Goal: Transaction & Acquisition: Purchase product/service

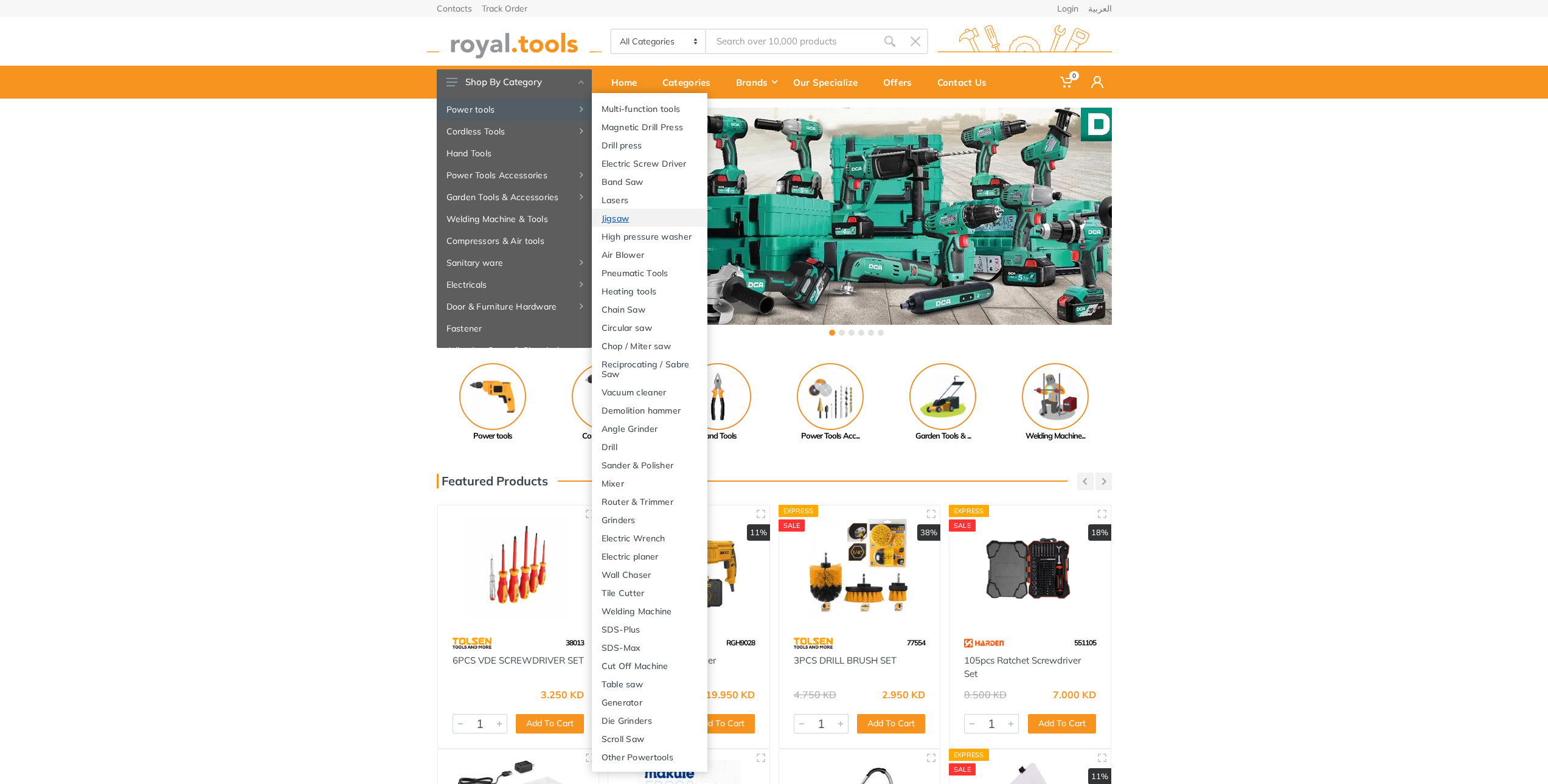
click at [669, 209] on link "Jigsaw" at bounding box center [650, 217] width 116 height 18
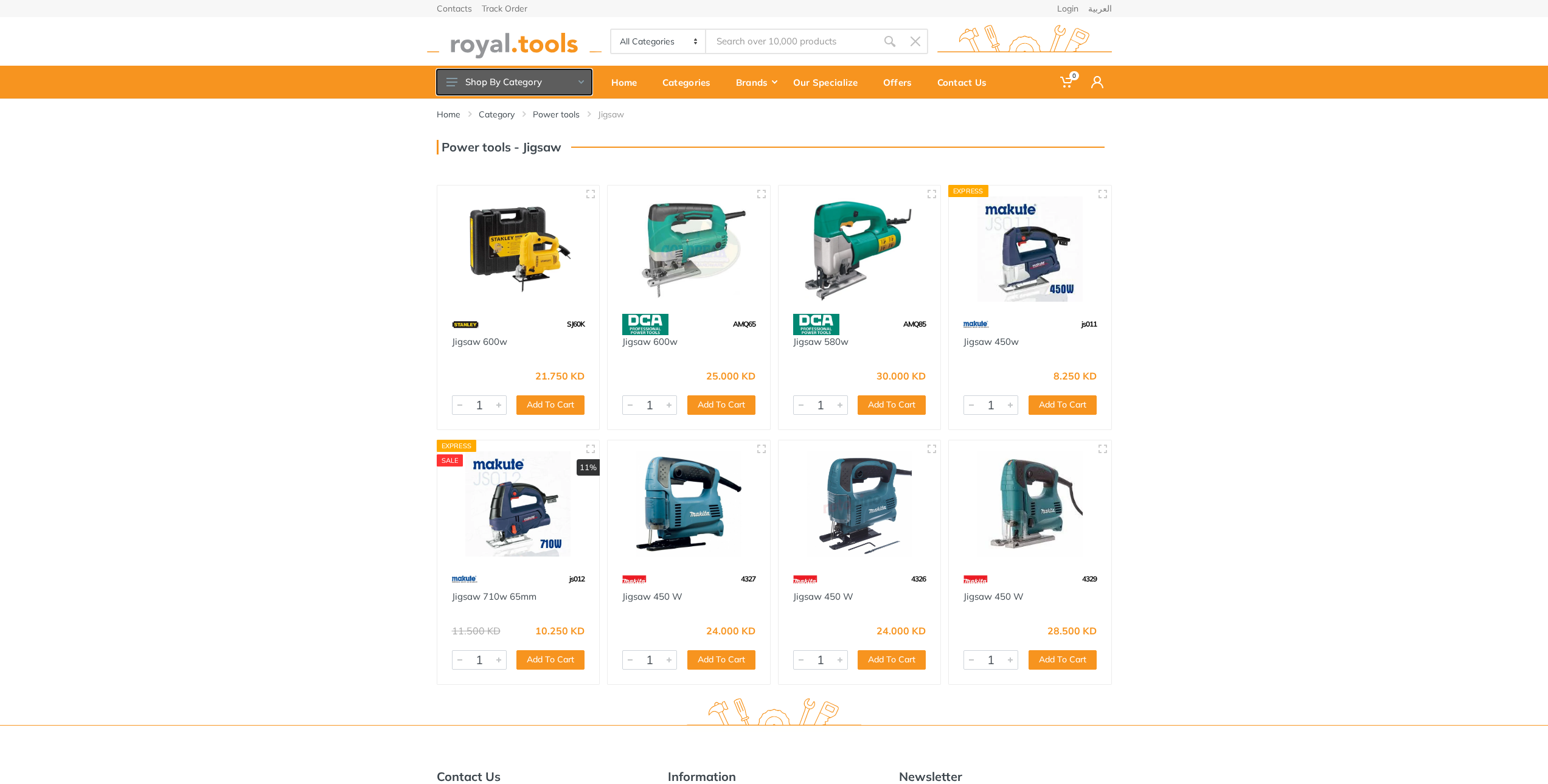
click at [555, 87] on button "Shop By Category" at bounding box center [514, 82] width 155 height 26
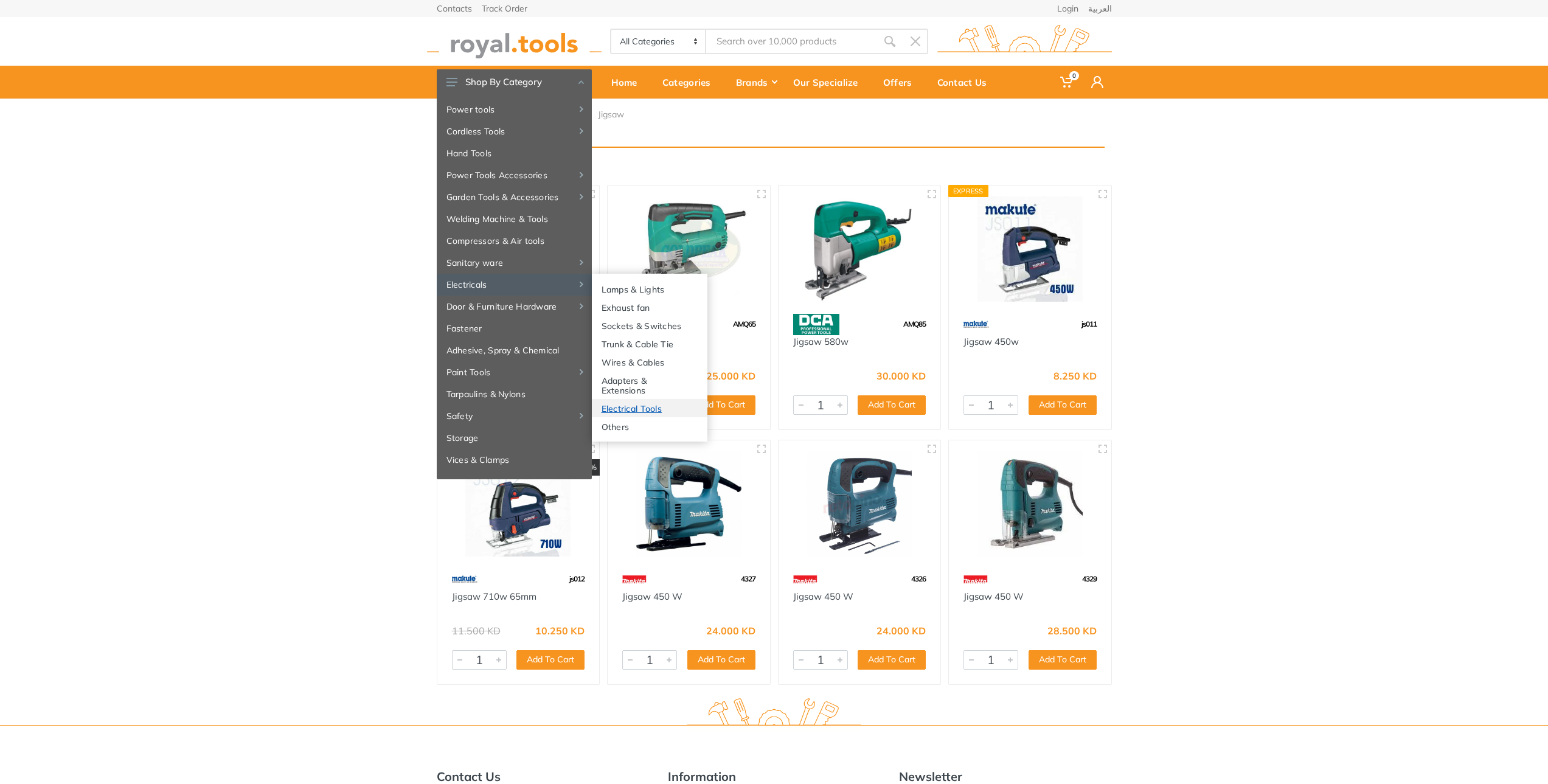
click at [679, 408] on link "Electrical Tools" at bounding box center [650, 407] width 116 height 18
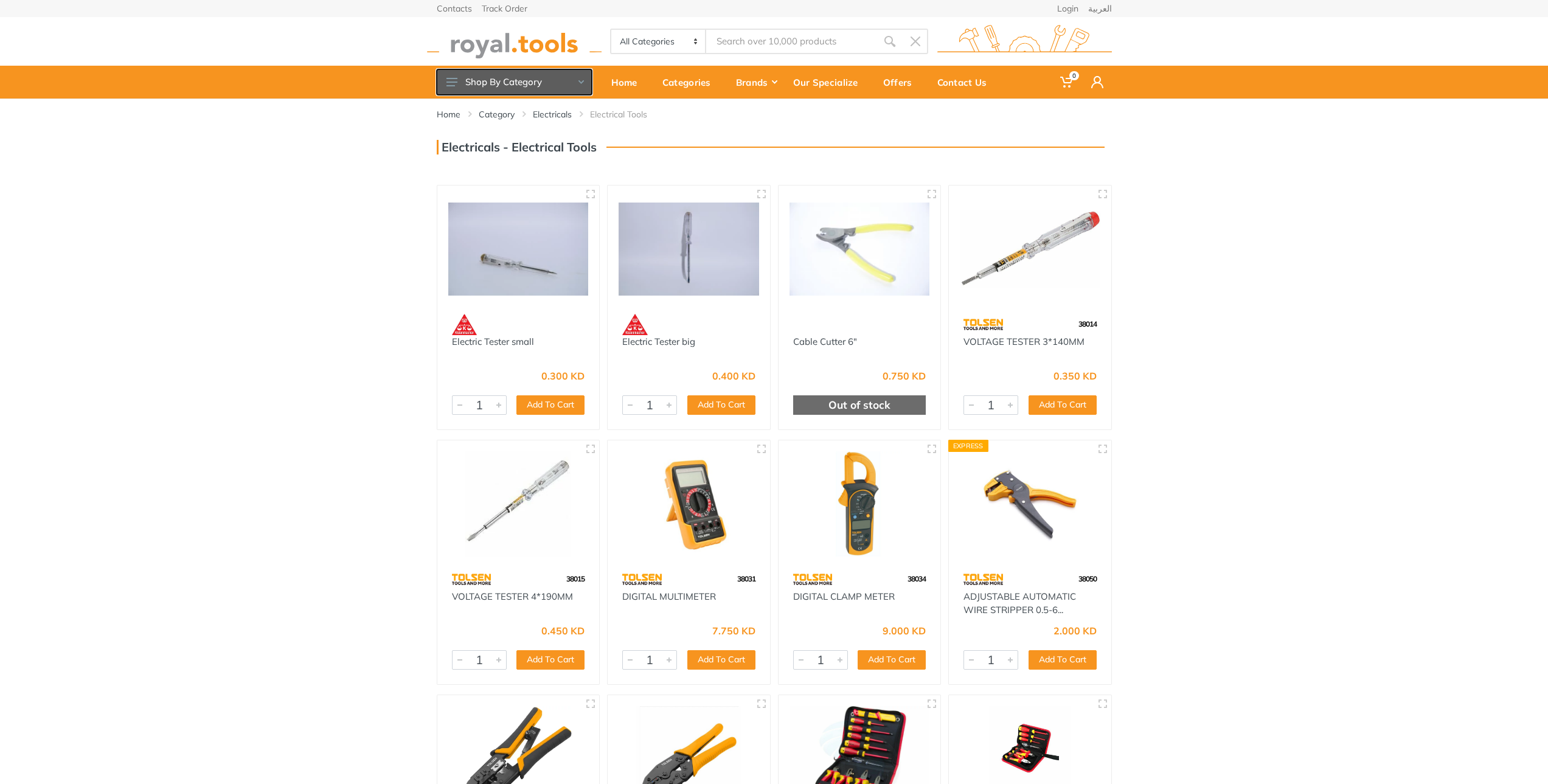
click at [550, 81] on button "Shop By Category" at bounding box center [514, 82] width 155 height 26
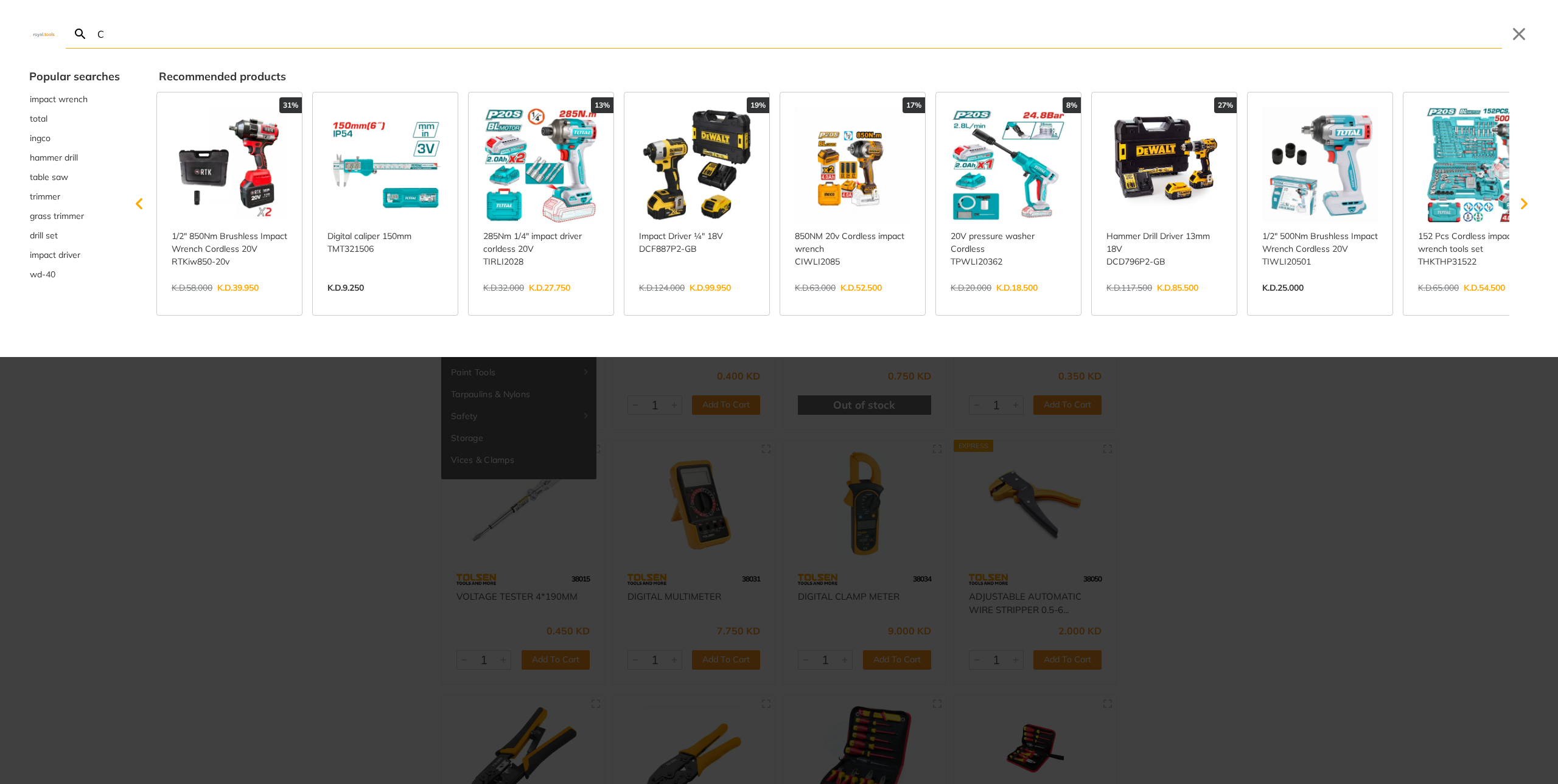
type input "Ca"
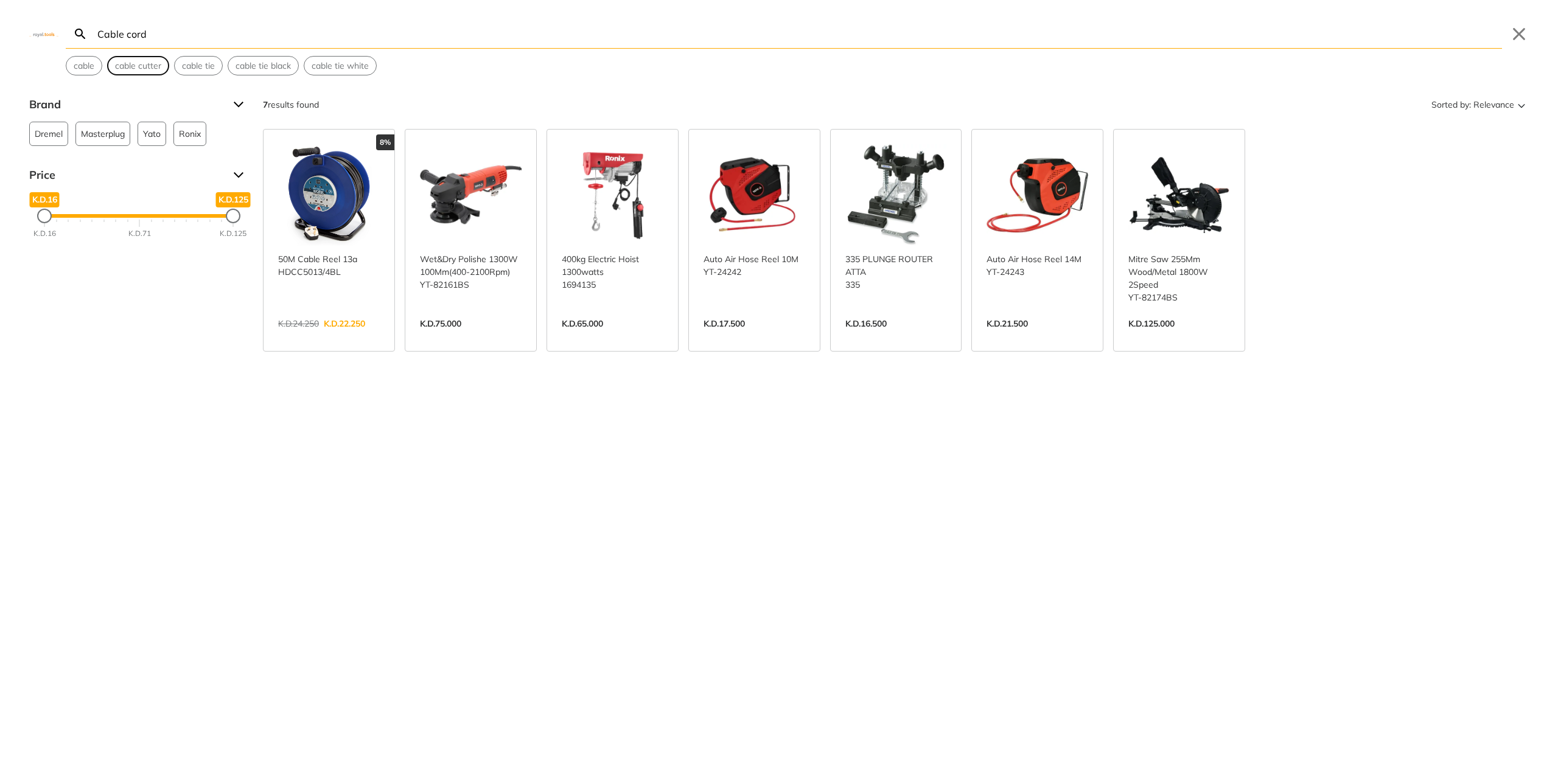
click at [131, 66] on span "cable cutter" at bounding box center [138, 66] width 46 height 13
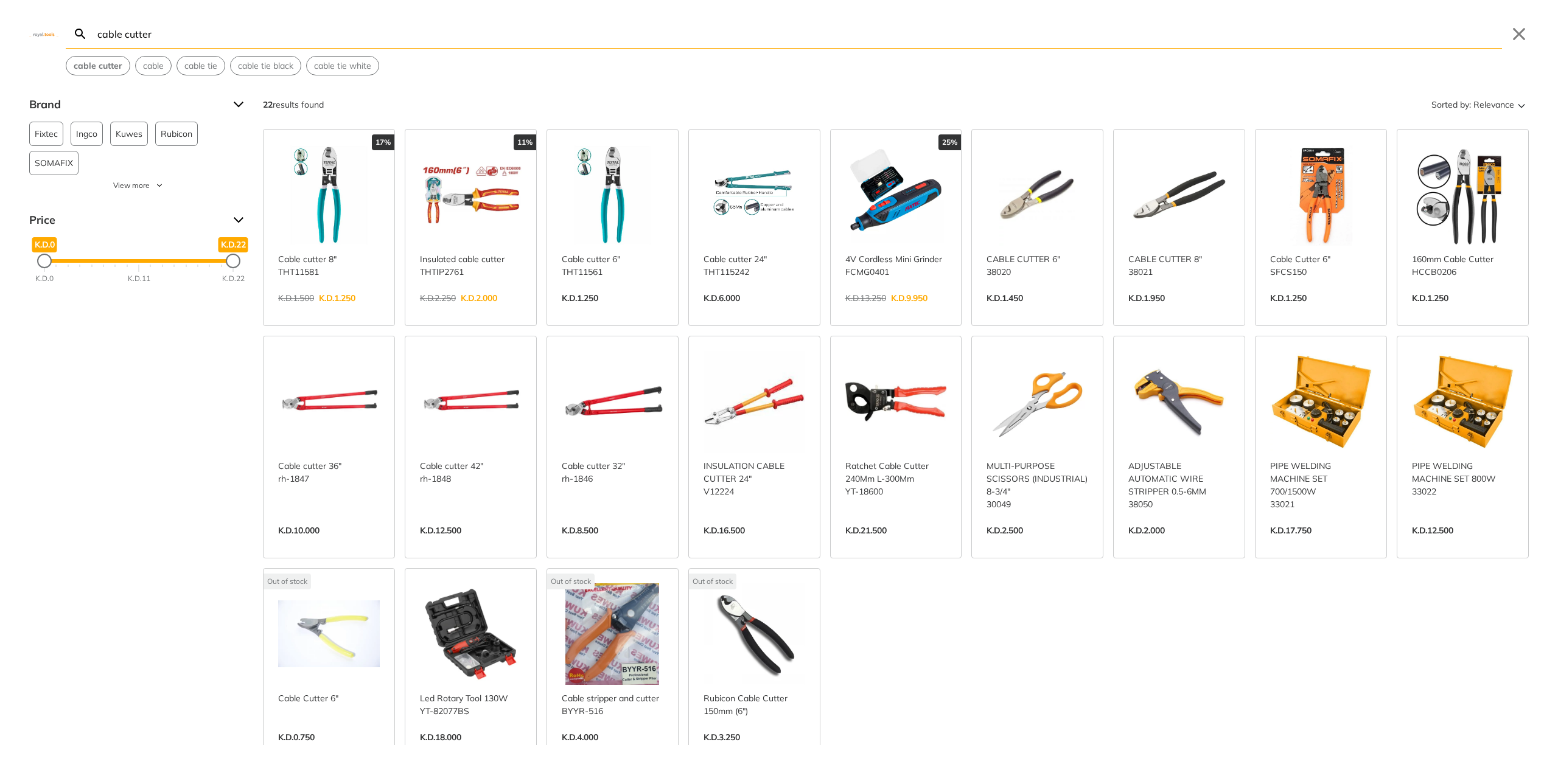
click at [188, 37] on input "cable cutter" at bounding box center [798, 34] width 1407 height 29
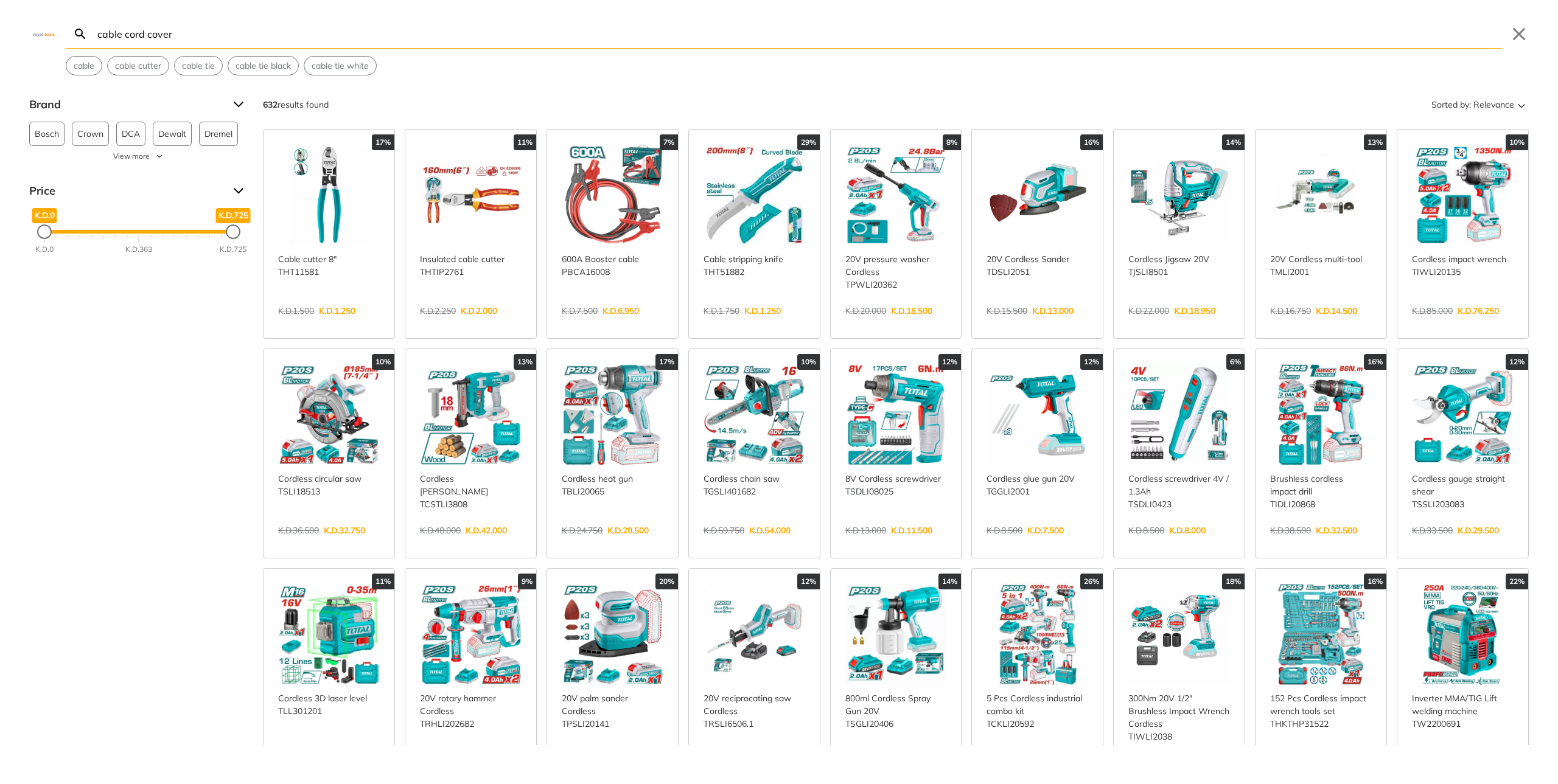
type input "cable cord cover"
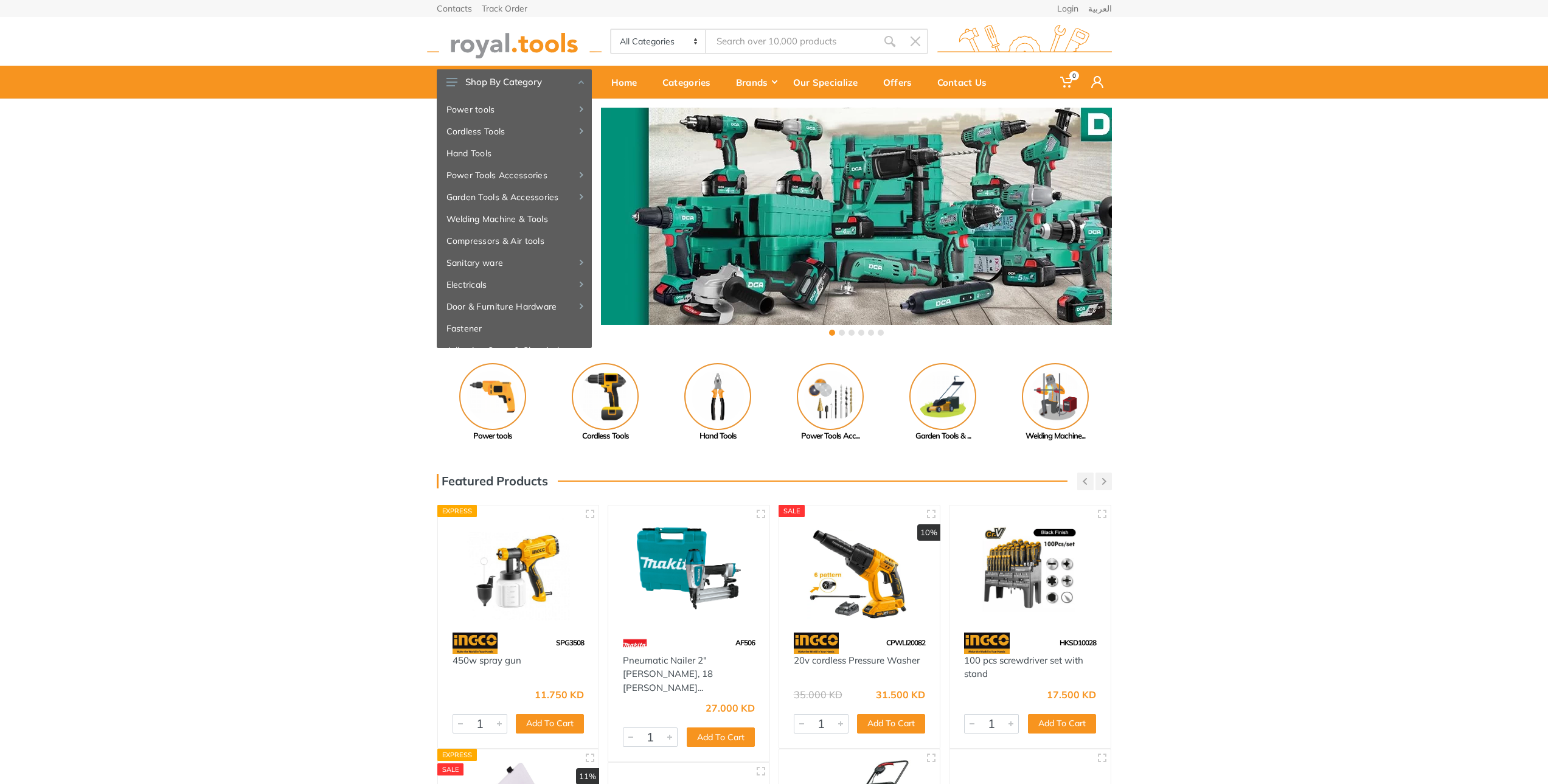
click at [304, 291] on div "‹ ›" at bounding box center [774, 223] width 1548 height 249
click at [739, 410] on img at bounding box center [718, 397] width 67 height 67
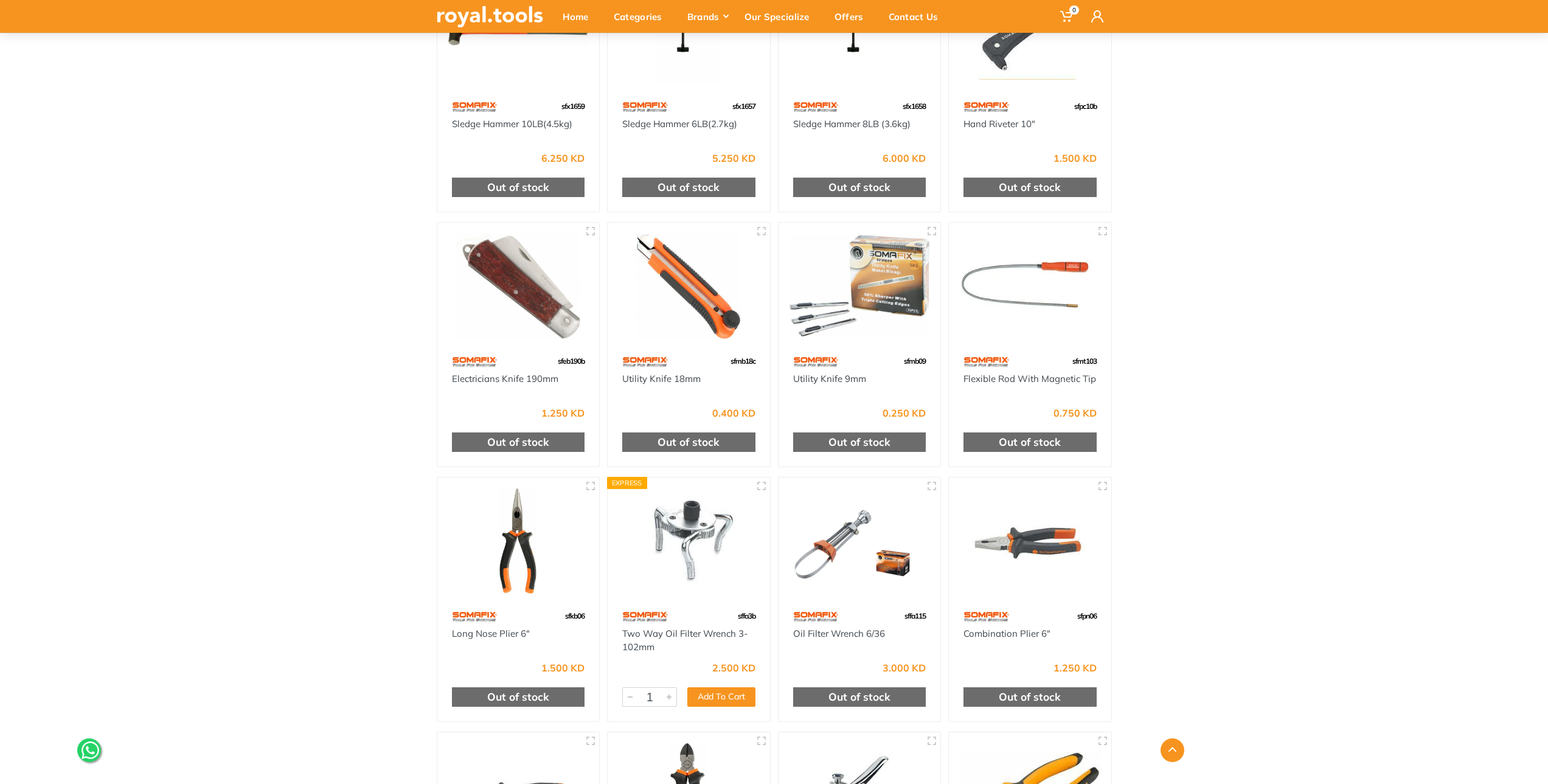
scroll to position [3163, 0]
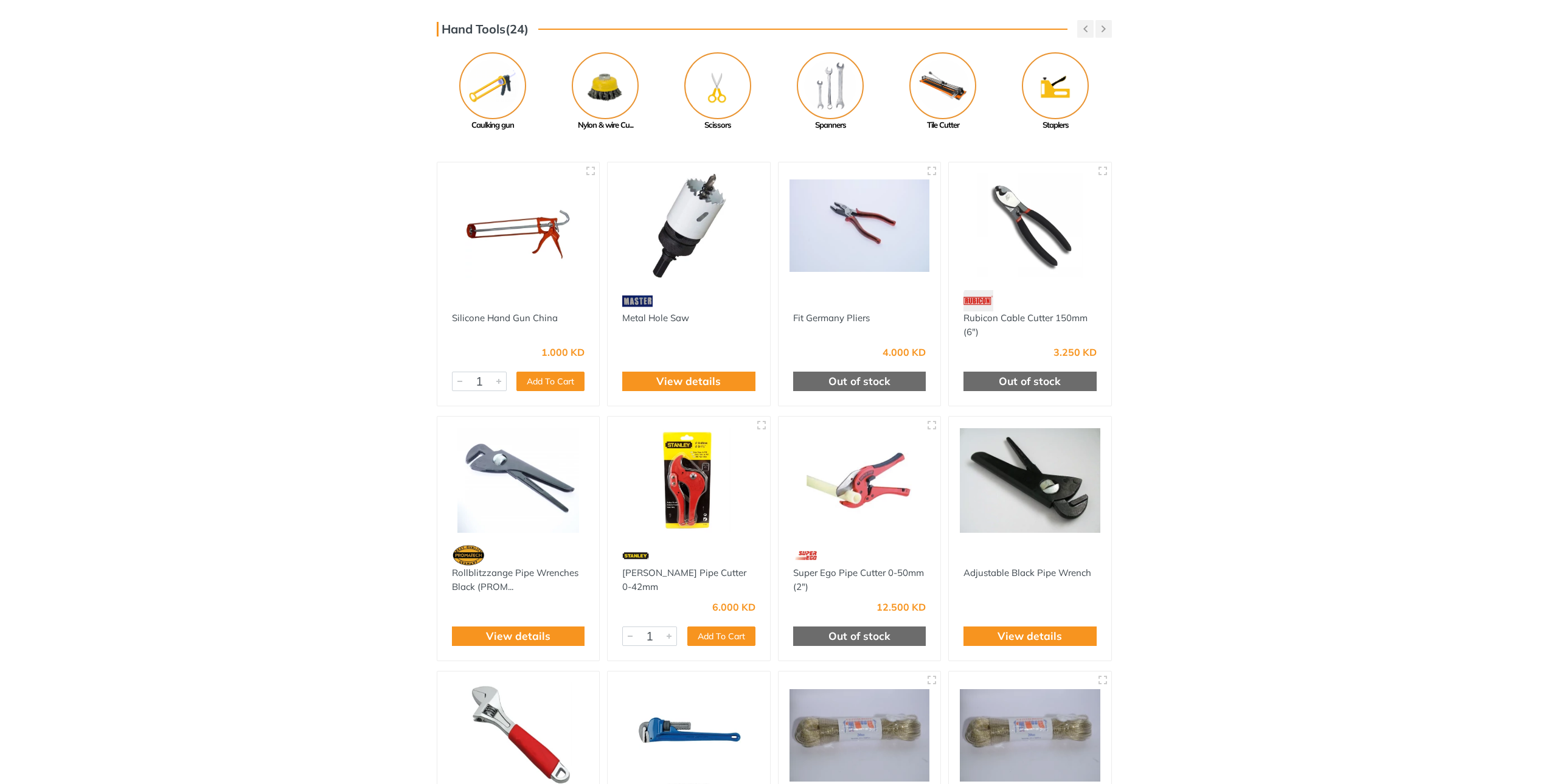
scroll to position [0, 0]
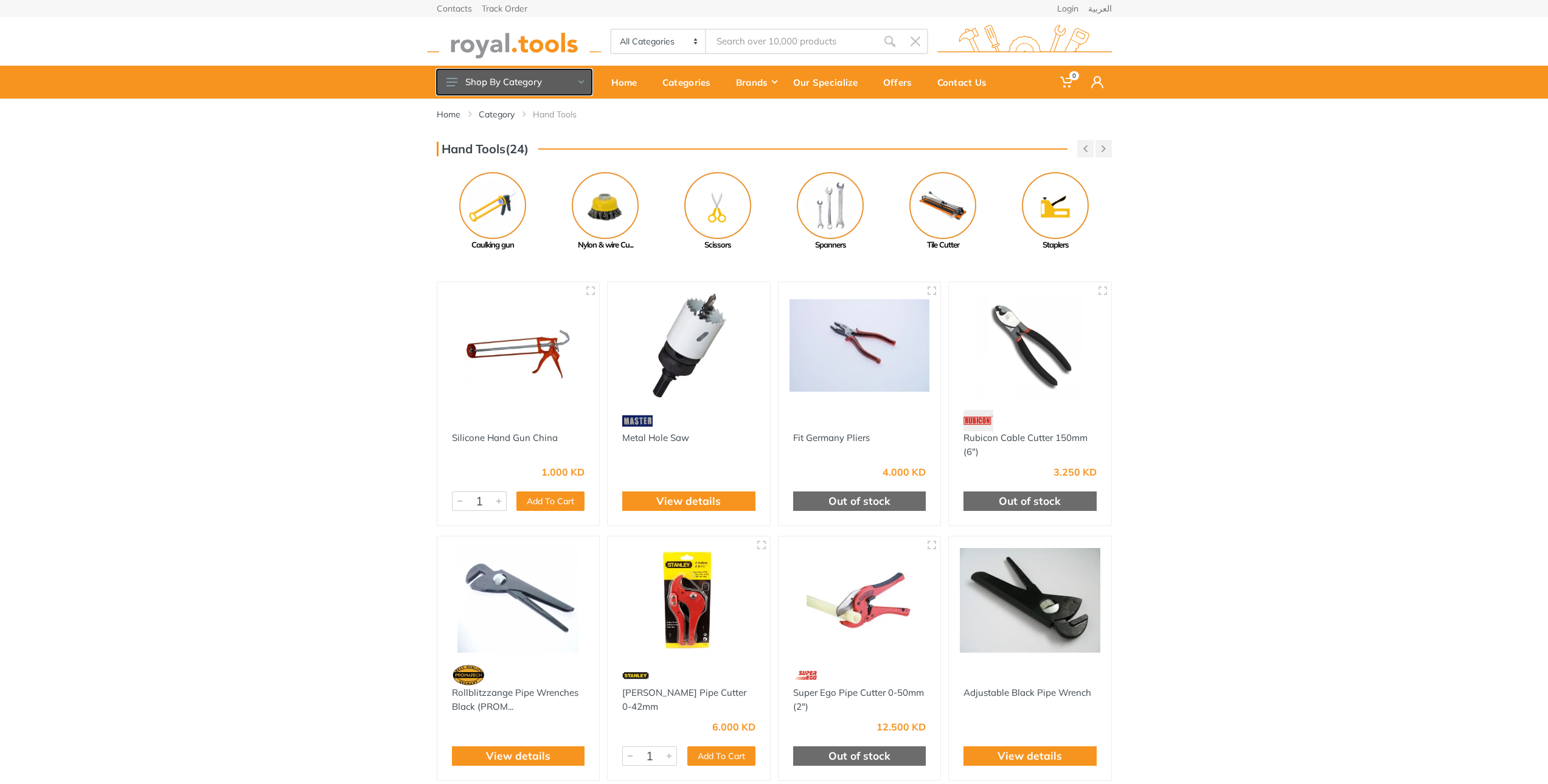
click at [560, 77] on button "Shop By Category" at bounding box center [514, 82] width 155 height 26
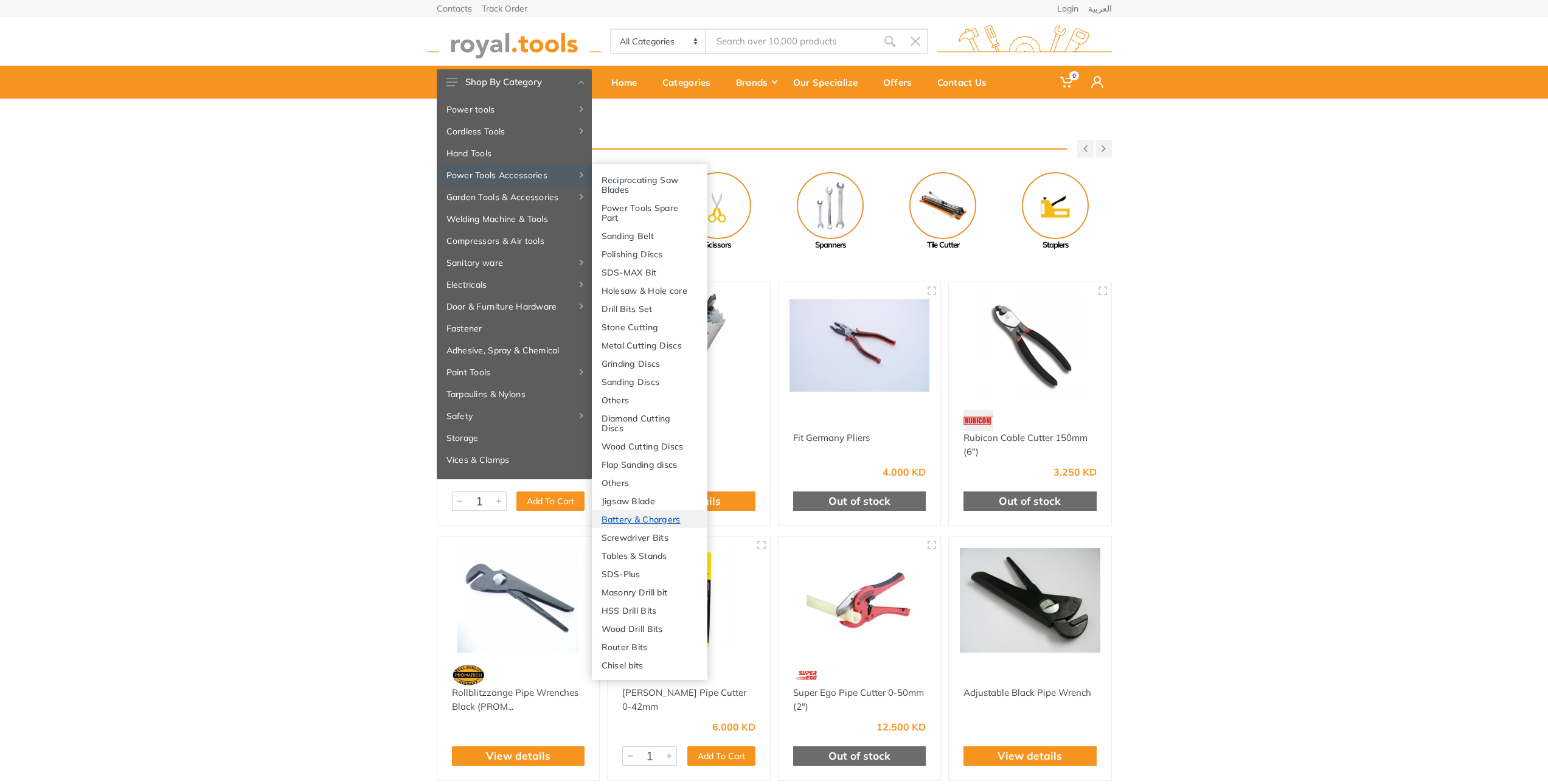
click at [697, 521] on link "Battery & Chargers" at bounding box center [650, 518] width 116 height 18
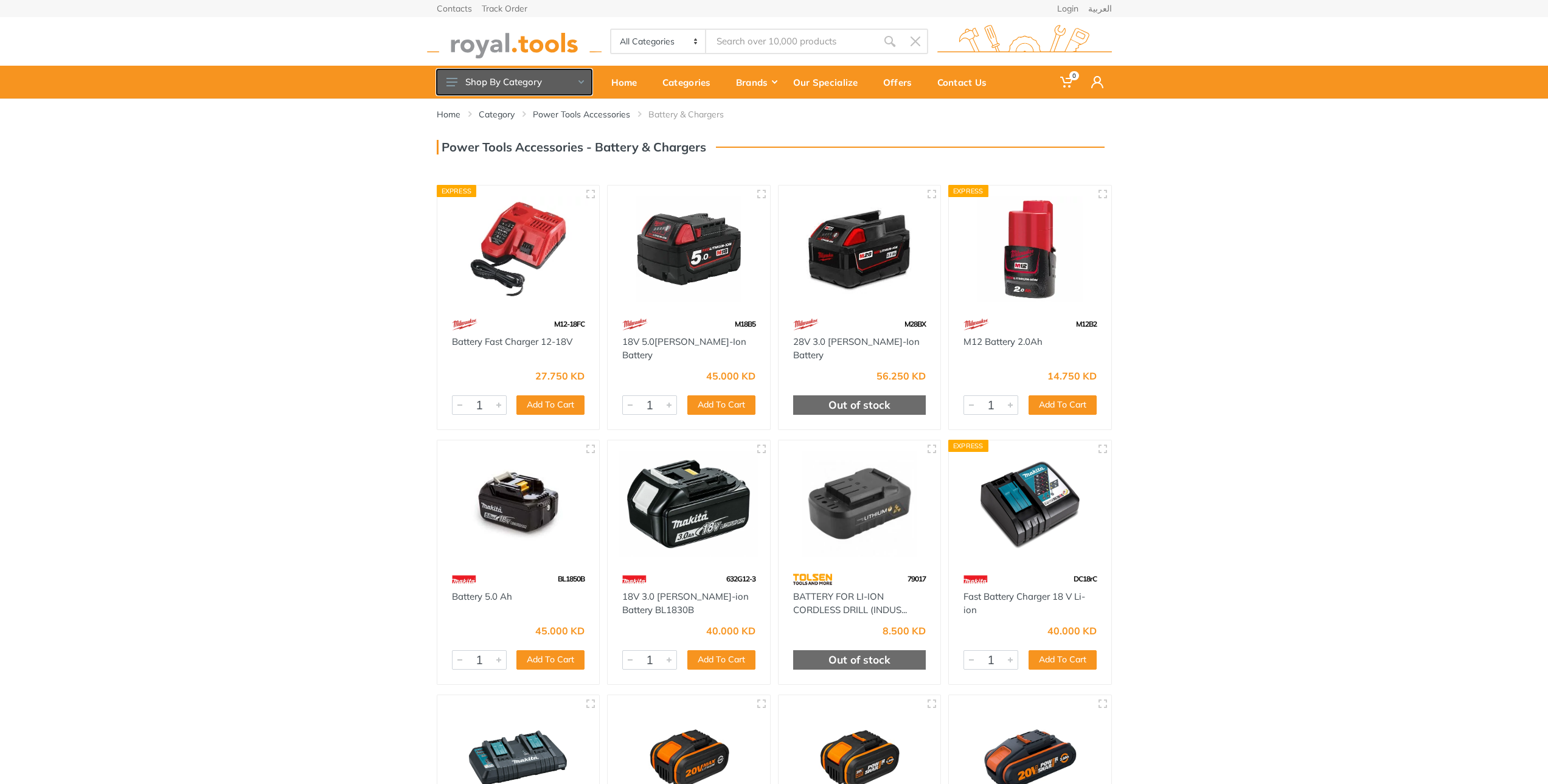
click at [530, 85] on button "Shop By Category" at bounding box center [514, 82] width 155 height 26
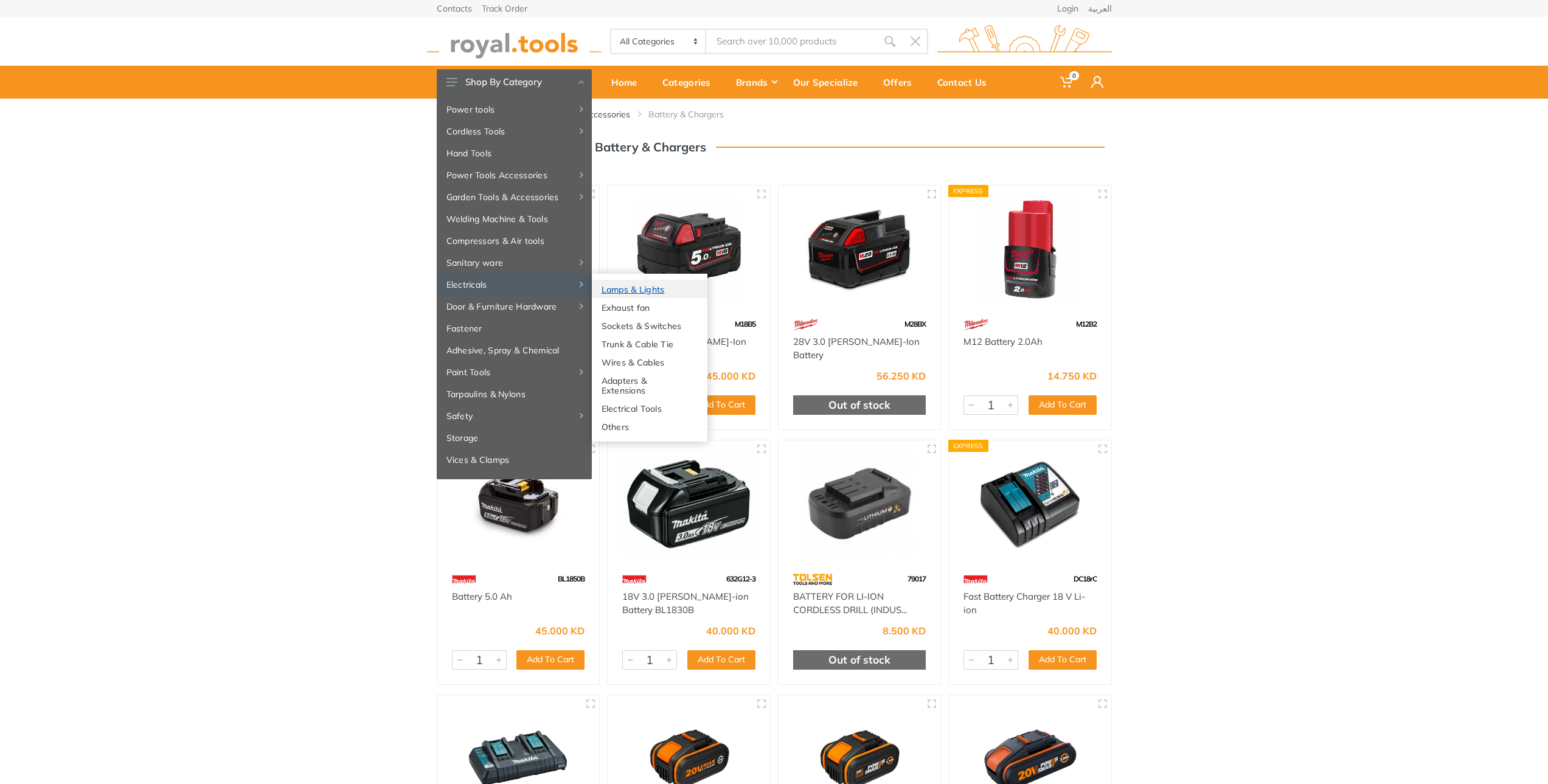
click at [654, 288] on link "Lamps & Lights" at bounding box center [650, 288] width 116 height 18
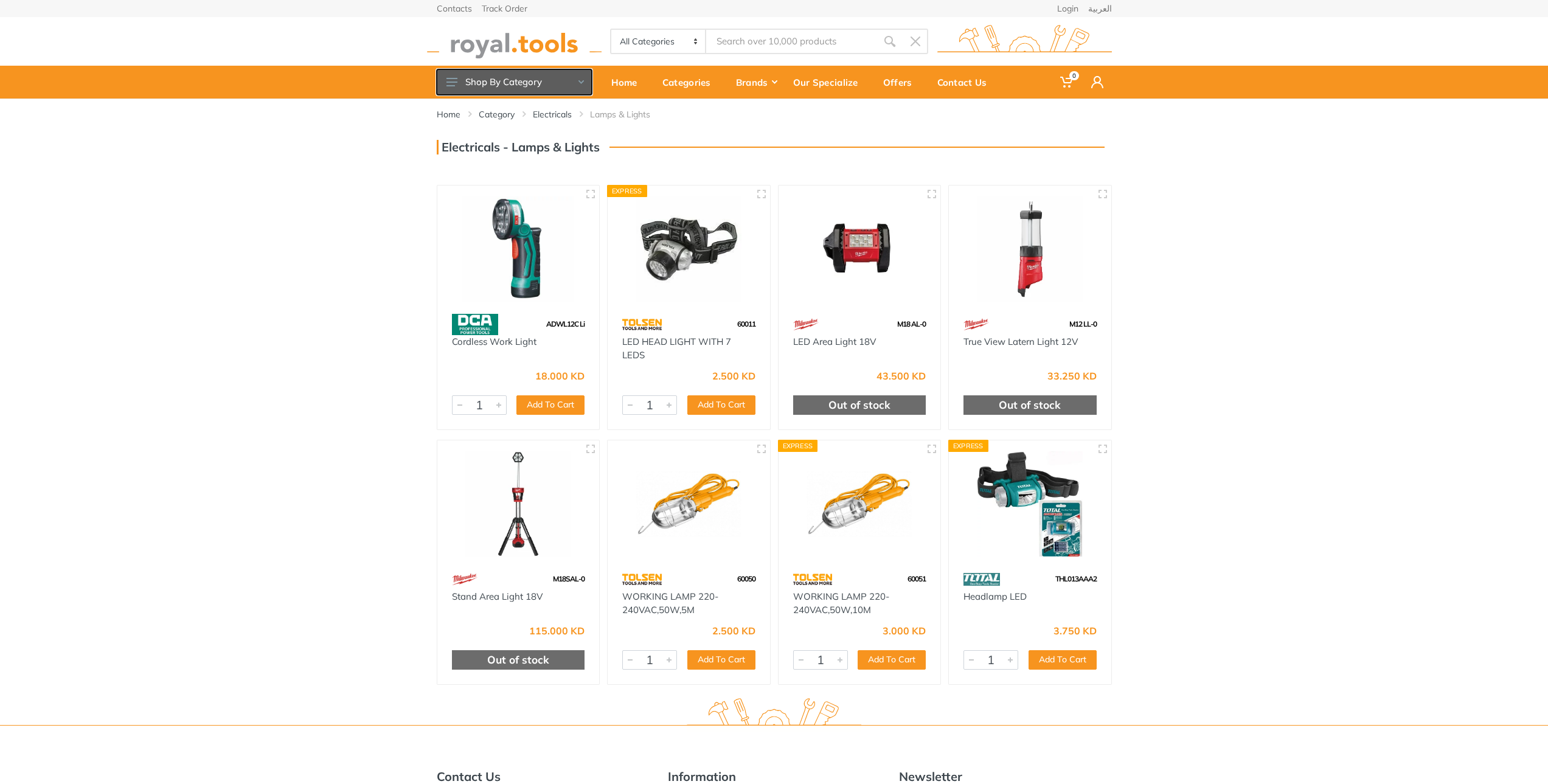
click at [511, 84] on button "Shop By Category" at bounding box center [514, 82] width 155 height 26
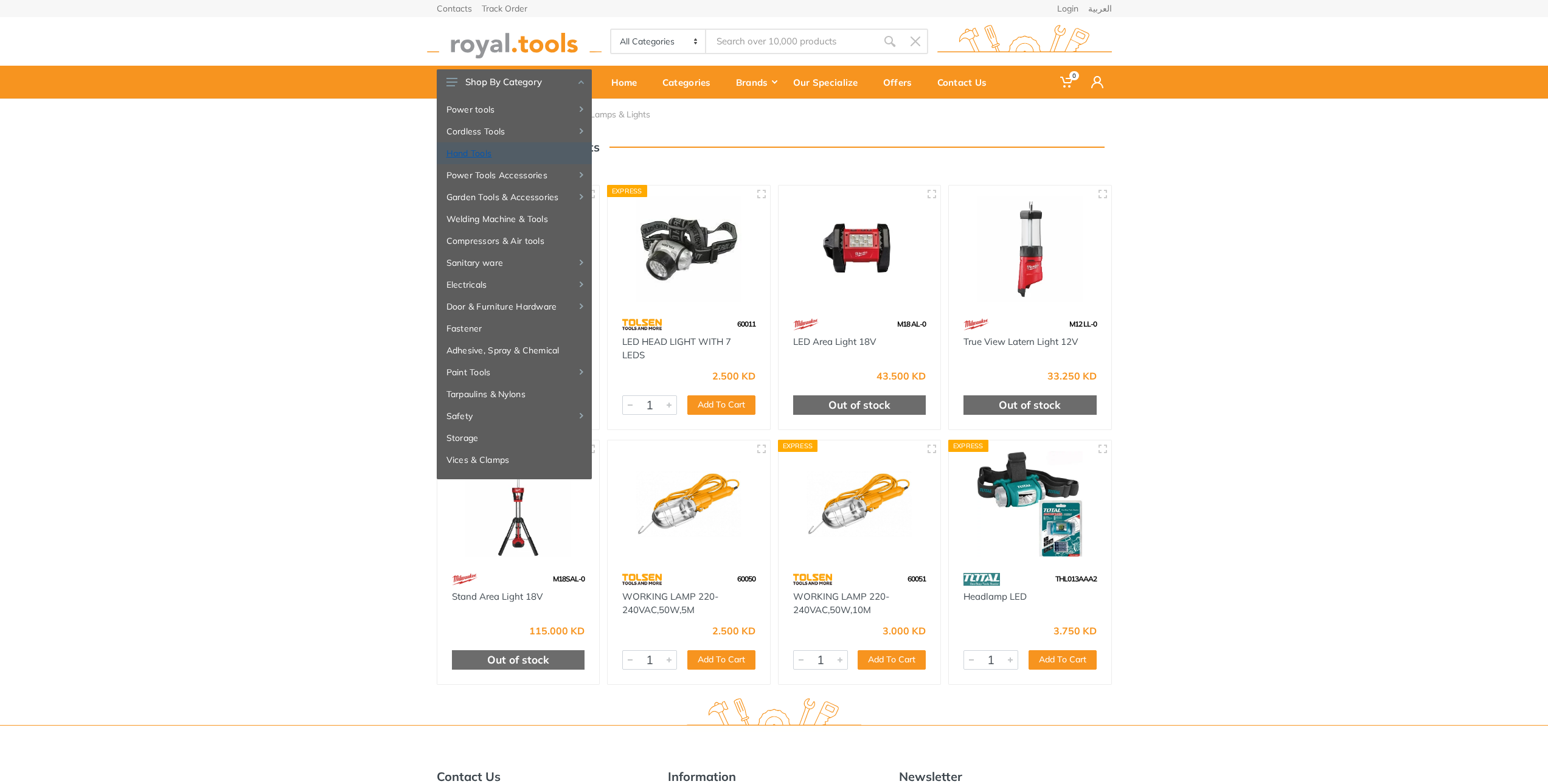
click at [532, 152] on link "Hand Tools" at bounding box center [514, 153] width 155 height 22
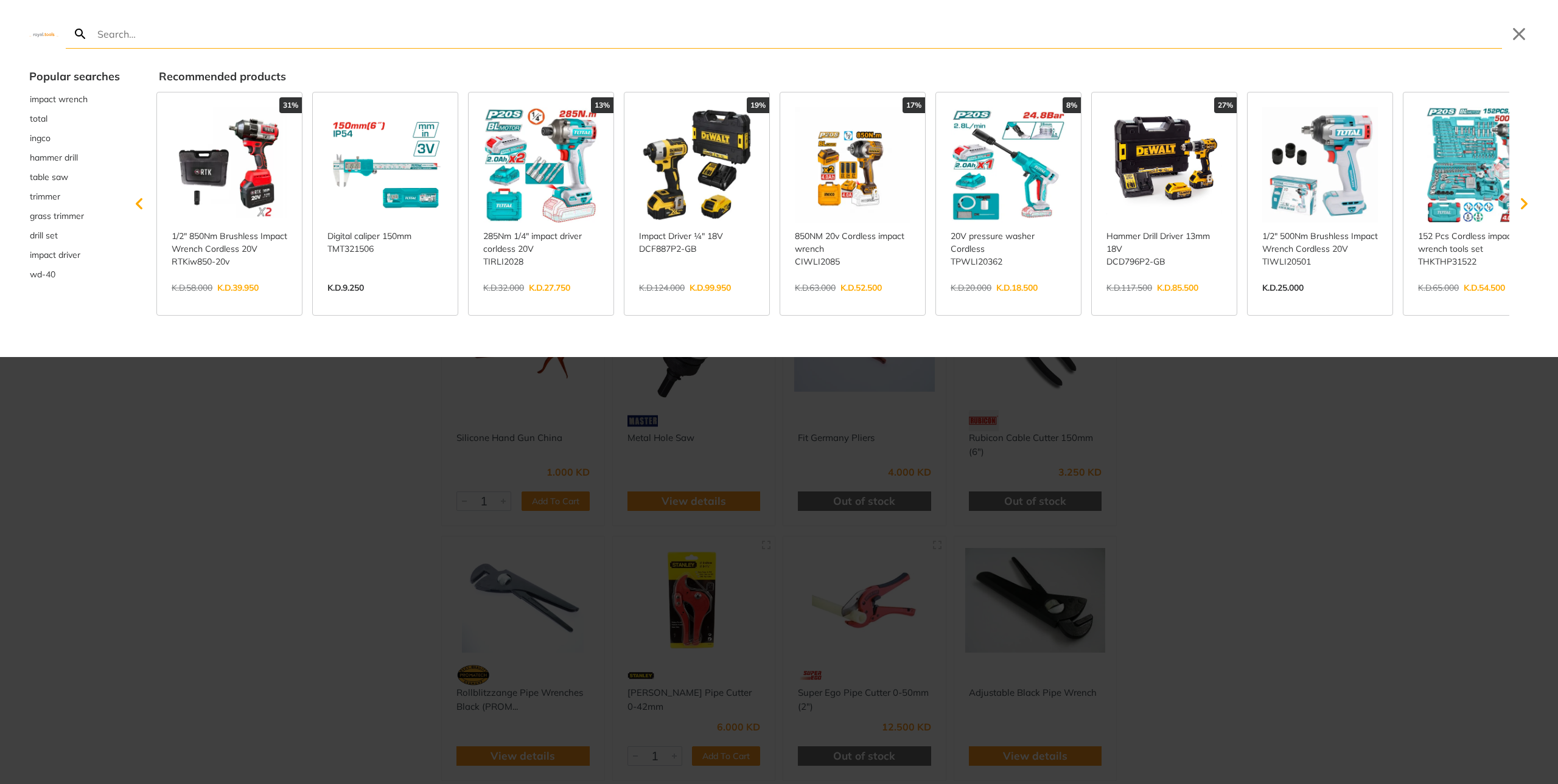
click at [366, 451] on div at bounding box center [779, 392] width 1558 height 784
type input "cu"
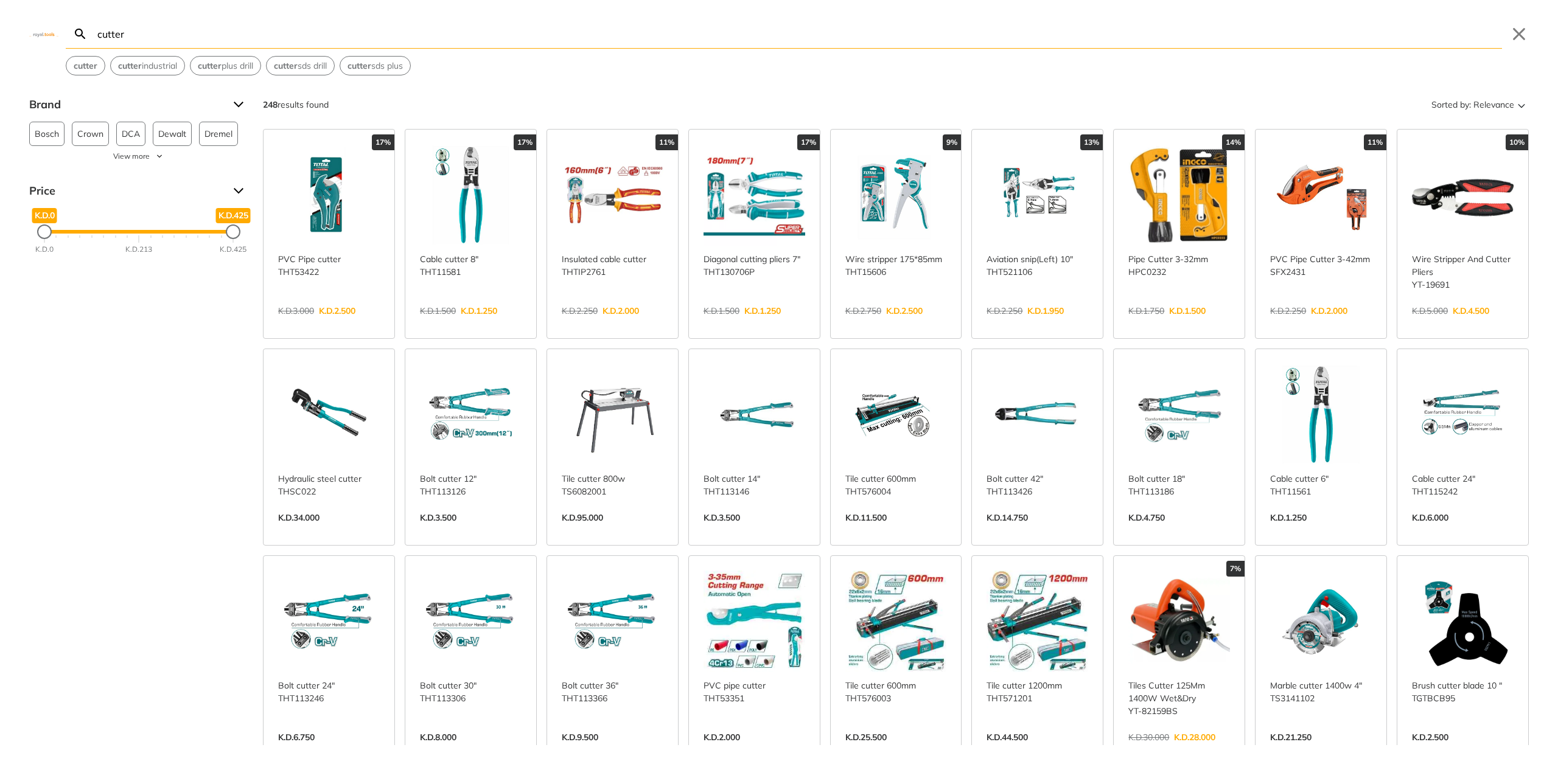
type input "cutter"
click at [1325, 324] on link "View more →" at bounding box center [1321, 324] width 102 height 0
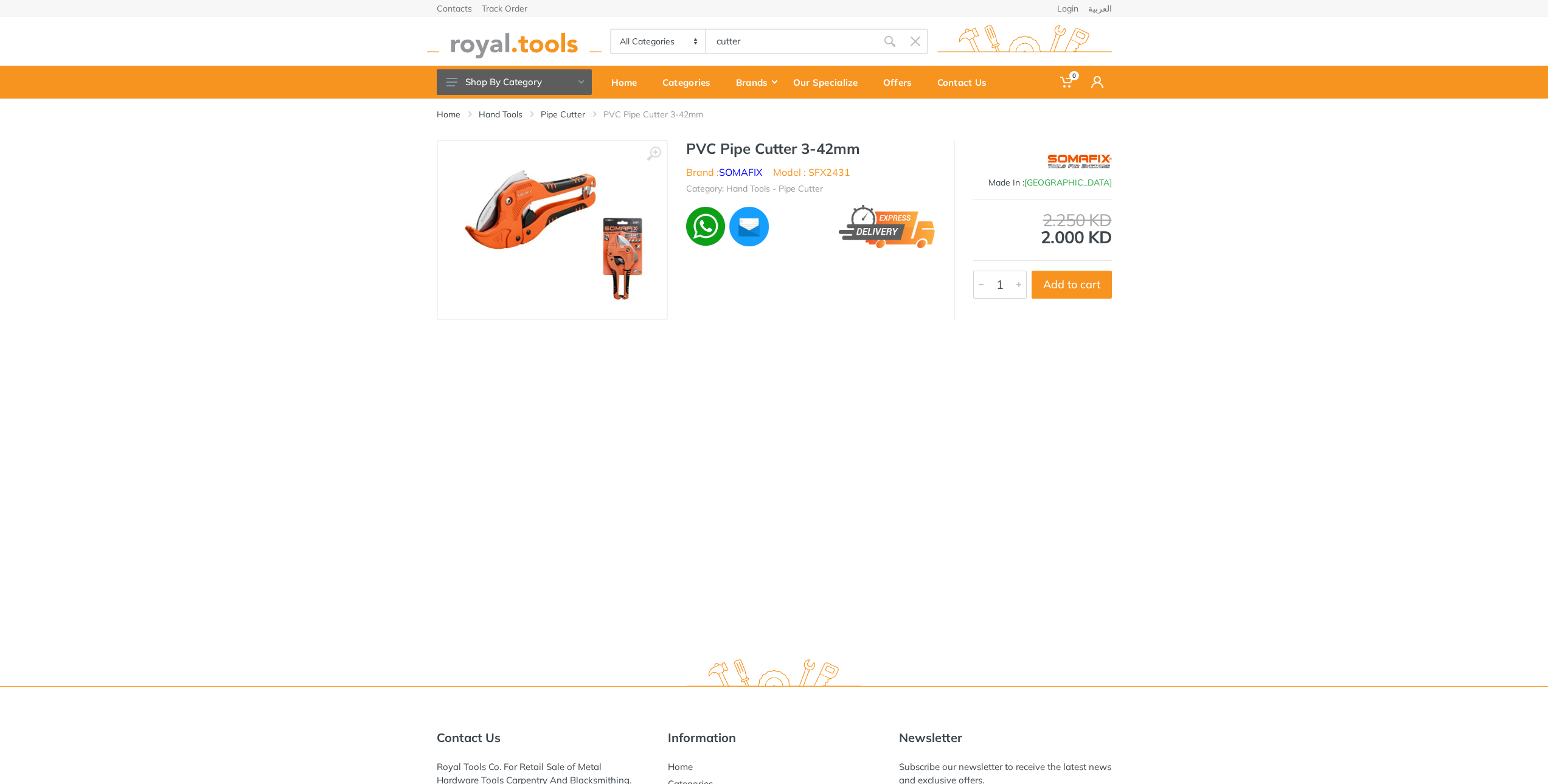
click at [635, 206] on img at bounding box center [552, 230] width 202 height 153
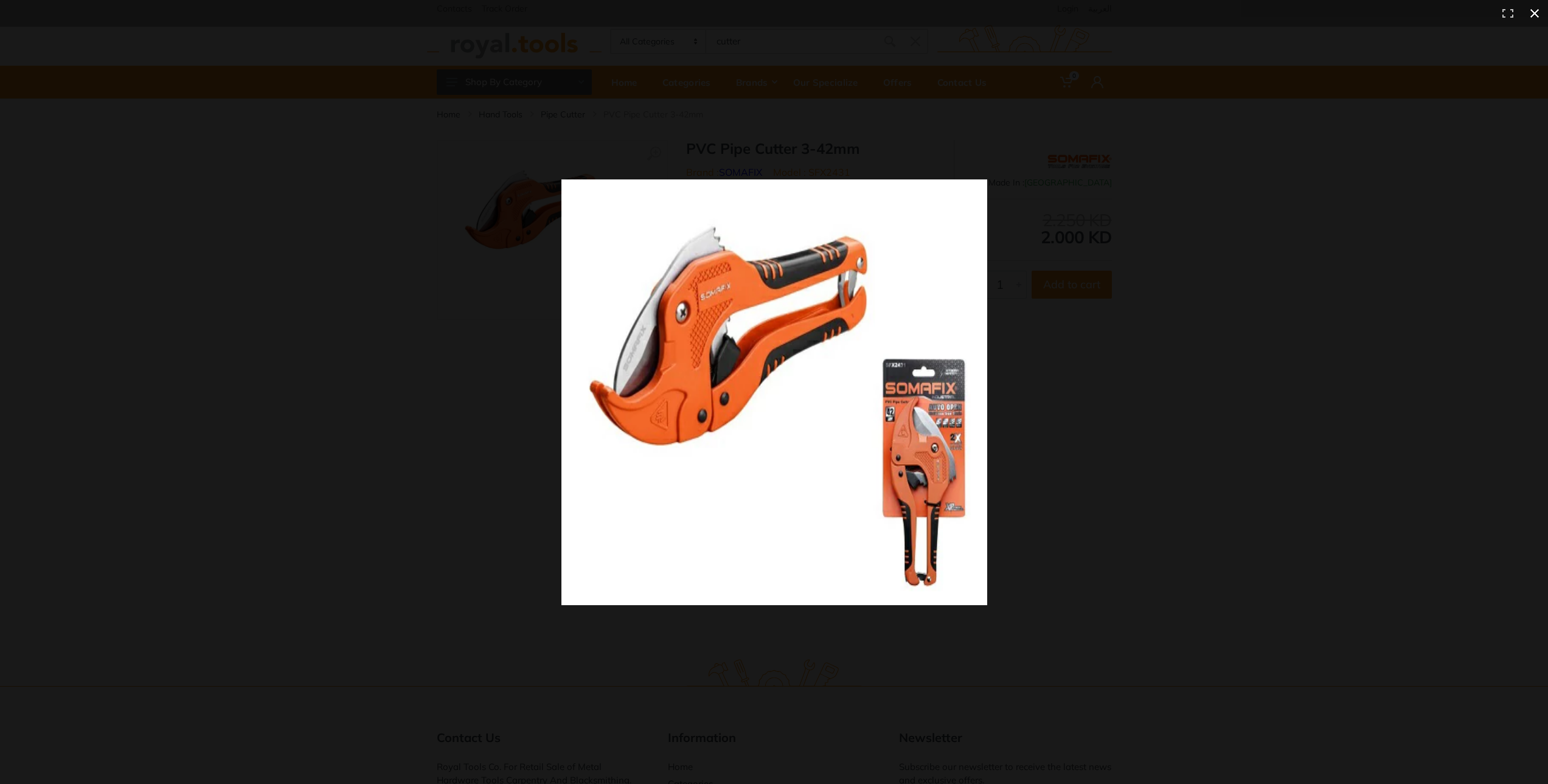
click at [1169, 335] on div at bounding box center [1012, 408] width 902 height 456
